Goal: Navigation & Orientation: Find specific page/section

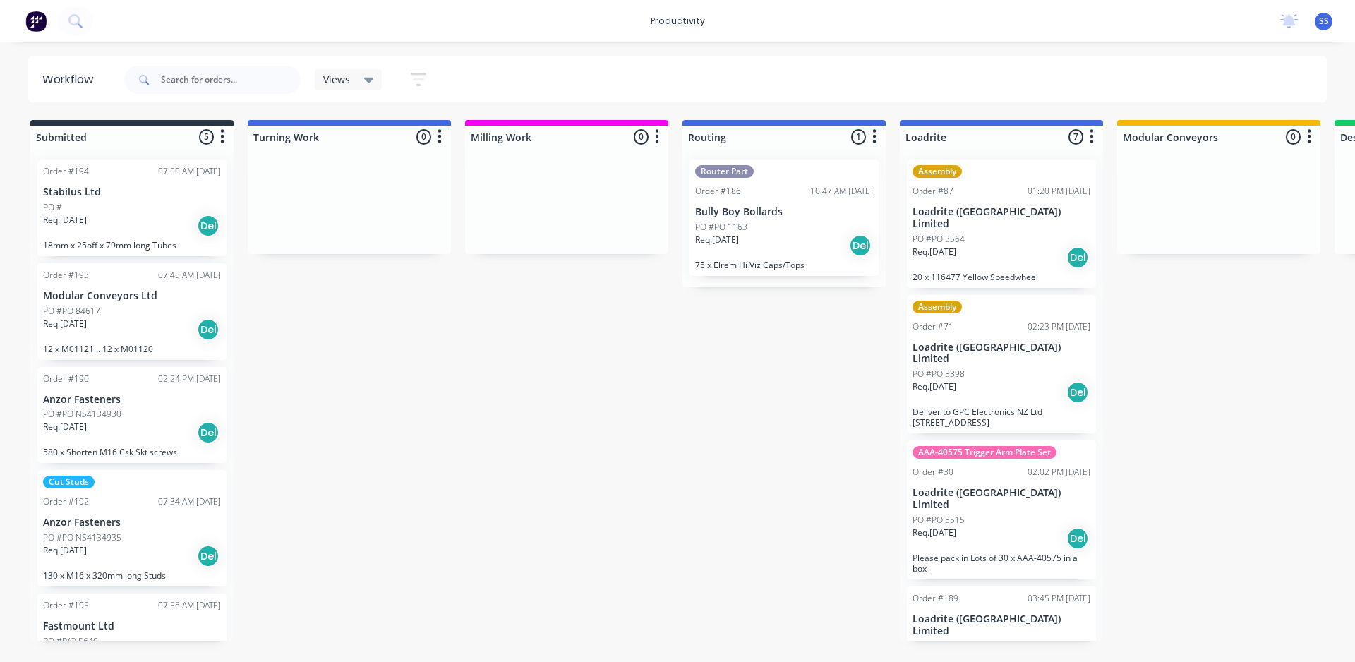
click at [1323, 23] on span "SS" at bounding box center [1324, 21] width 10 height 13
click at [961, 76] on div "Views Save new view None (Default) edit [PERSON_NAME] edit [PERSON_NAME] View e…" at bounding box center [724, 80] width 1206 height 42
drag, startPoint x: 614, startPoint y: 474, endPoint x: 587, endPoint y: 475, distance: 27.5
drag, startPoint x: 604, startPoint y: 472, endPoint x: 501, endPoint y: 492, distance: 104.9
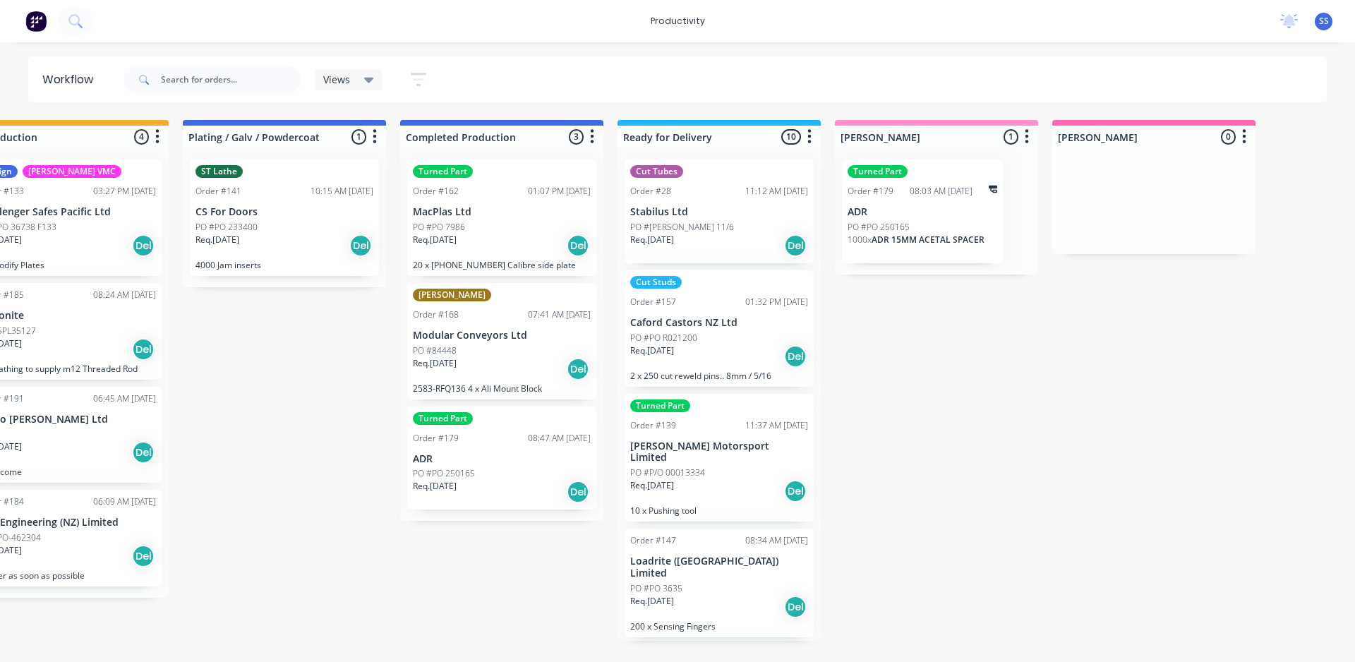
drag, startPoint x: 475, startPoint y: 599, endPoint x: 651, endPoint y: 604, distance: 175.8
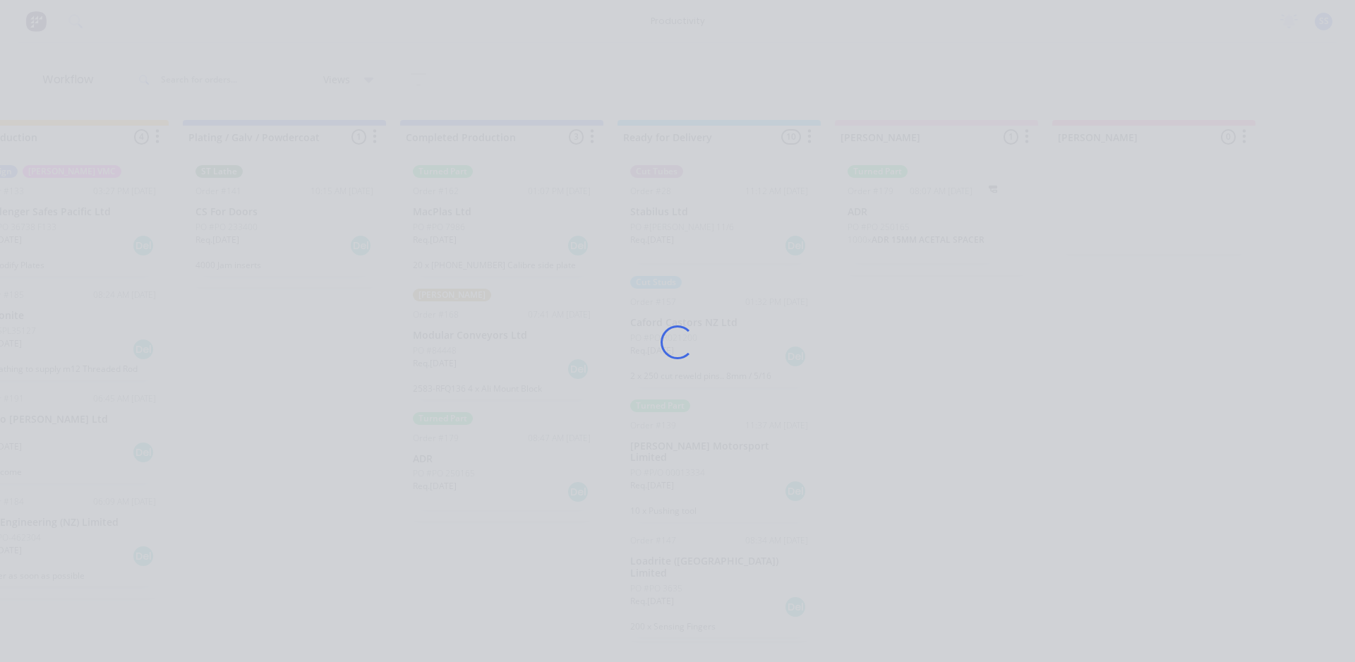
scroll to position [71, 0]
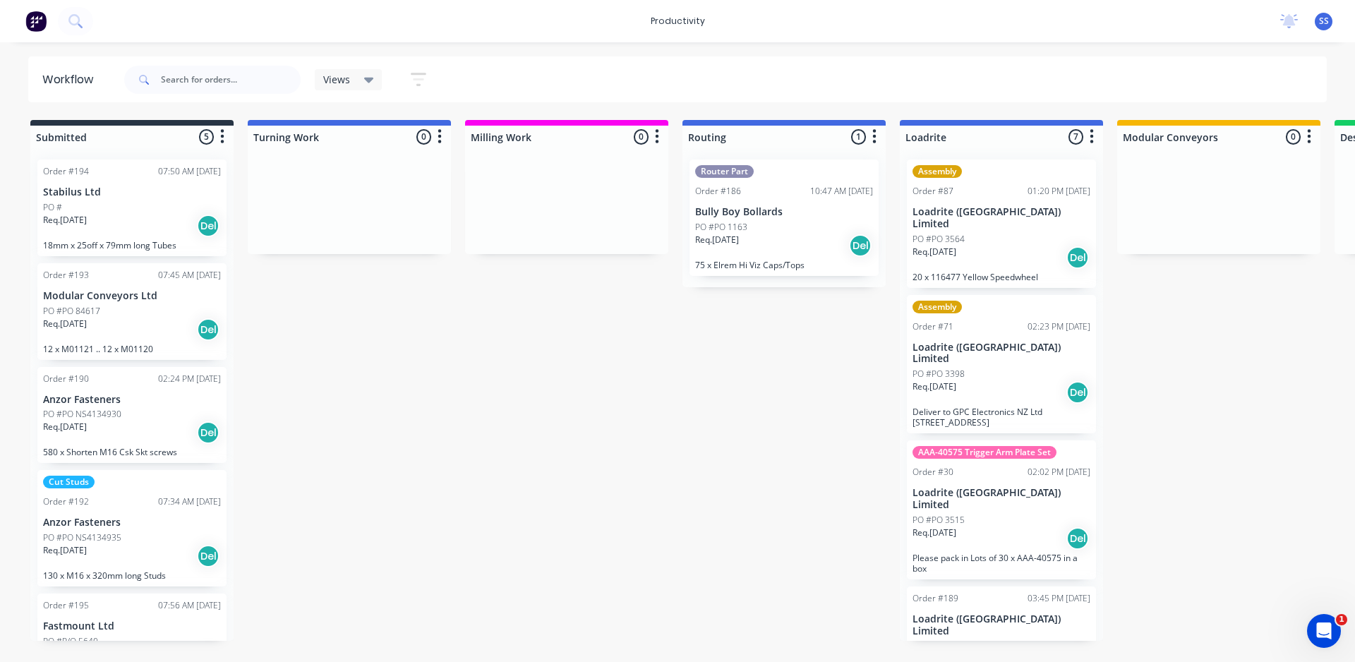
drag, startPoint x: 591, startPoint y: 400, endPoint x: 637, endPoint y: 400, distance: 46.6
drag, startPoint x: 628, startPoint y: 424, endPoint x: 486, endPoint y: 437, distance: 143.2
drag, startPoint x: 478, startPoint y: 429, endPoint x: 503, endPoint y: 458, distance: 38.5
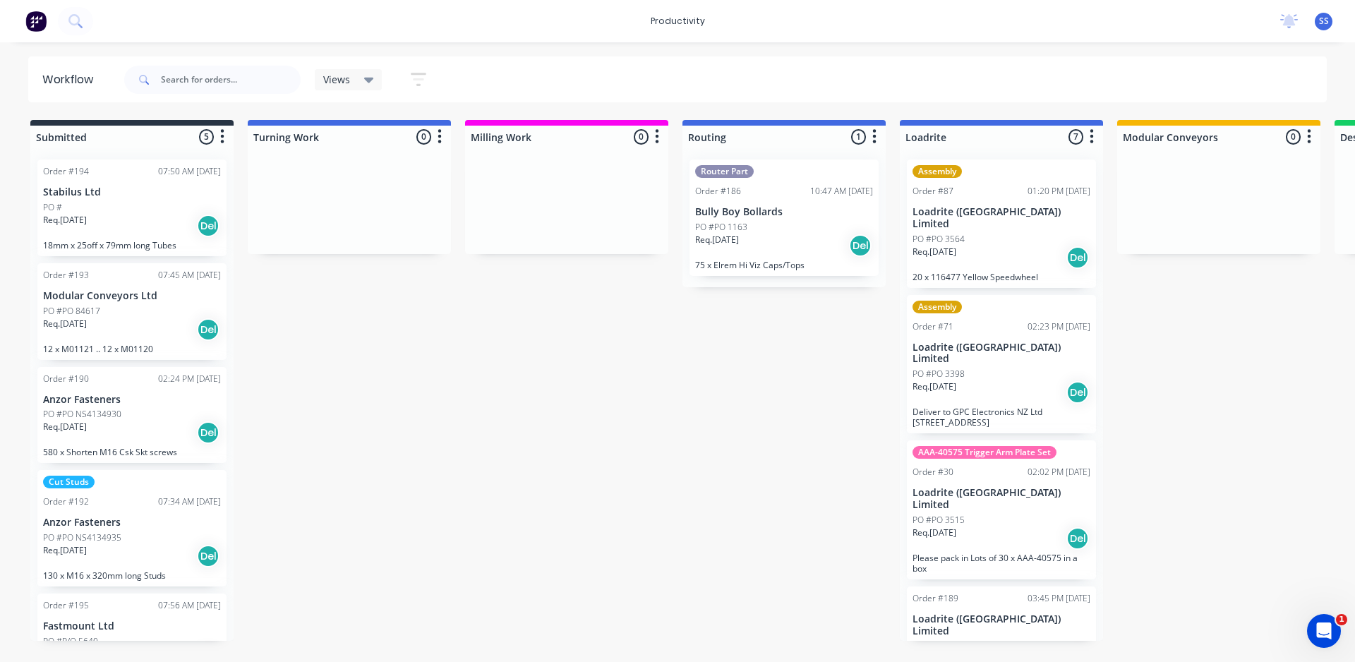
scroll to position [0, 4]
